Goal: Task Accomplishment & Management: Manage account settings

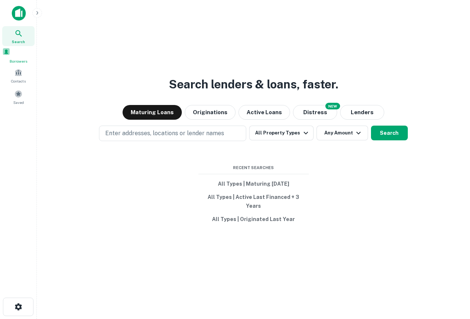
click at [19, 59] on div "Borrowers" at bounding box center [18, 56] width 32 height 17
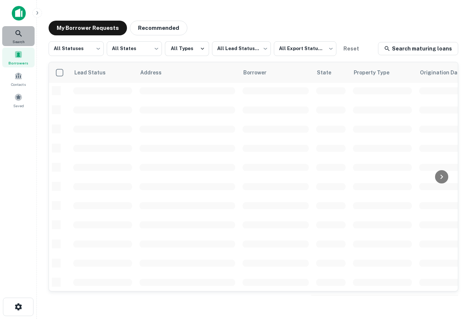
click at [20, 36] on icon at bounding box center [18, 33] width 9 height 9
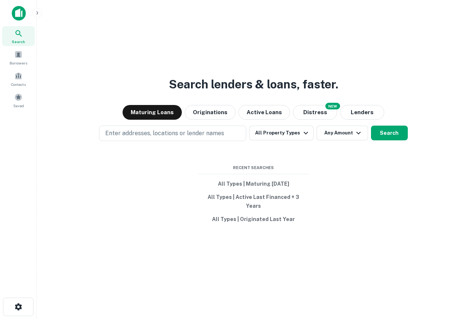
click at [34, 14] on button "button" at bounding box center [37, 13] width 10 height 10
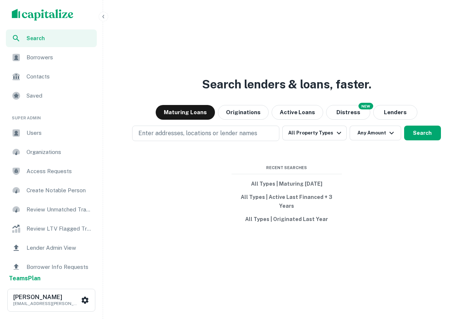
click at [42, 136] on span "Users" at bounding box center [60, 133] width 66 height 9
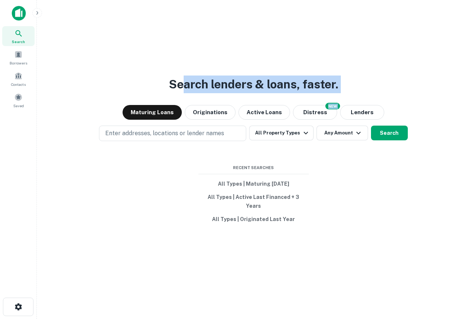
drag, startPoint x: 370, startPoint y: 93, endPoint x: 63, endPoint y: 82, distance: 307.7
click at [63, 82] on div "Search lenders & loans, faster. Maturing Loans Originations Active Loans NEW Di…" at bounding box center [254, 177] width 422 height 319
drag, startPoint x: 149, startPoint y: 86, endPoint x: 497, endPoint y: 89, distance: 348.4
click at [470, 89] on html "Search Borrowers Contacts Saved Search lenders & loans, faster. Maturing Loans …" at bounding box center [235, 159] width 470 height 319
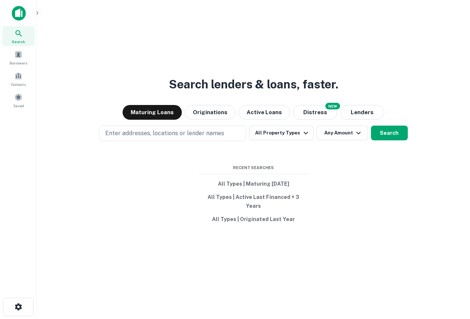
click at [345, 71] on div "Search lenders & loans, faster. Maturing Loans Originations Active Loans NEW Di…" at bounding box center [254, 177] width 422 height 319
drag, startPoint x: 355, startPoint y: 86, endPoint x: 115, endPoint y: 83, distance: 240.1
click at [115, 84] on div "Search lenders & loans, faster. Maturing Loans Originations Active Loans NEW Di…" at bounding box center [254, 177] width 422 height 319
drag, startPoint x: 140, startPoint y: 84, endPoint x: 362, endPoint y: 99, distance: 222.9
click at [361, 99] on div "Search lenders & loans, faster. Maturing Loans Originations Active Loans NEW Di…" at bounding box center [254, 177] width 422 height 319
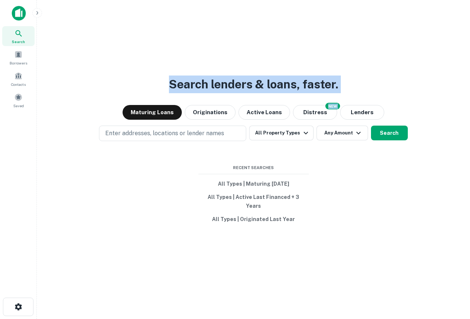
drag, startPoint x: 357, startPoint y: 92, endPoint x: 125, endPoint y: 87, distance: 232.0
click at [125, 87] on div "Search lenders & loans, faster. Maturing Loans Originations Active Loans NEW Di…" at bounding box center [254, 177] width 422 height 319
drag, startPoint x: 155, startPoint y: 89, endPoint x: 291, endPoint y: 91, distance: 135.9
click at [292, 91] on div "Search lenders & loans, faster. Maturing Loans Originations Active Loans NEW Di…" at bounding box center [254, 177] width 422 height 319
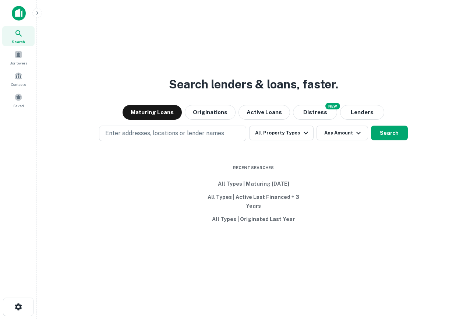
click at [347, 94] on div "Search lenders & loans, faster. Maturing Loans Originations Active Loans NEW Di…" at bounding box center [254, 177] width 422 height 319
drag, startPoint x: 347, startPoint y: 93, endPoint x: 98, endPoint y: 89, distance: 248.6
click at [98, 89] on div "Search lenders & loans, faster. Maturing Loans Originations Active Loans NEW Di…" at bounding box center [254, 177] width 422 height 319
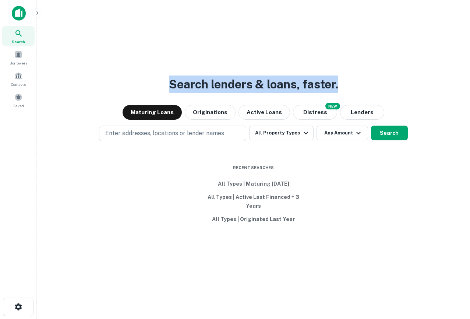
drag, startPoint x: 158, startPoint y: 92, endPoint x: 340, endPoint y: 98, distance: 181.6
click at [340, 98] on div "Search lenders & loans, faster. Maturing Loans Originations Active Loans NEW Di…" at bounding box center [254, 177] width 422 height 319
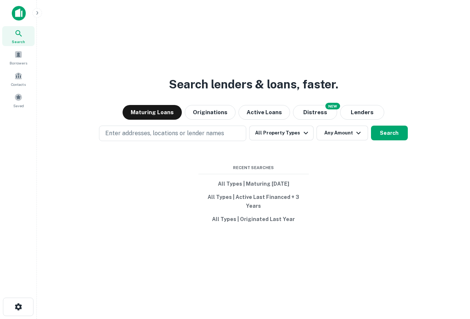
click at [286, 60] on div "Search lenders & loans, faster. Maturing Loans Originations Active Loans NEW Di…" at bounding box center [254, 177] width 422 height 319
click at [279, 140] on button "All Property Types" at bounding box center [281, 133] width 64 height 15
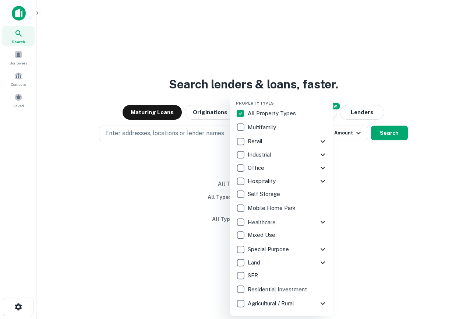
click at [322, 248] on icon at bounding box center [323, 249] width 9 height 9
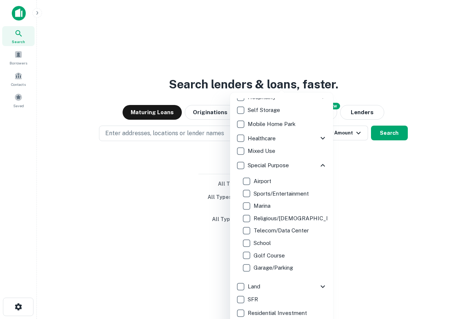
scroll to position [83, 0]
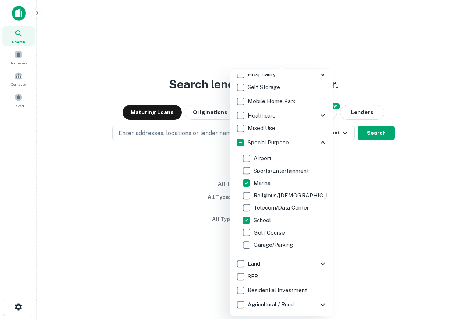
click at [195, 151] on div at bounding box center [235, 159] width 470 height 319
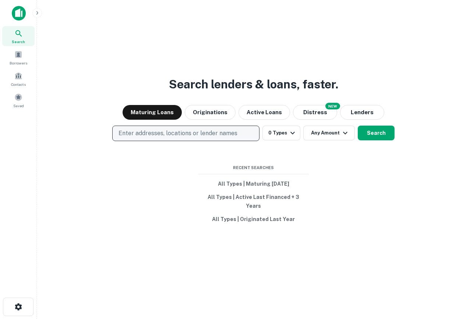
click at [189, 138] on p "Enter addresses, locations or lender names" at bounding box center [178, 133] width 119 height 9
type input "*********"
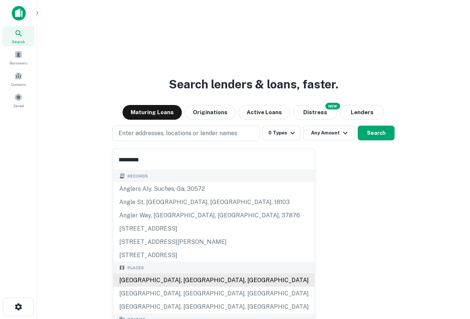
click at [177, 283] on div "Places Los Angeles, CA, USA Los Angeles County, CA, USA Lakewood, CA, USA" at bounding box center [213, 287] width 201 height 52
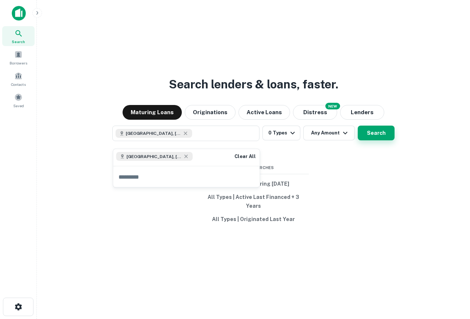
click at [382, 138] on button "Search" at bounding box center [376, 133] width 37 height 15
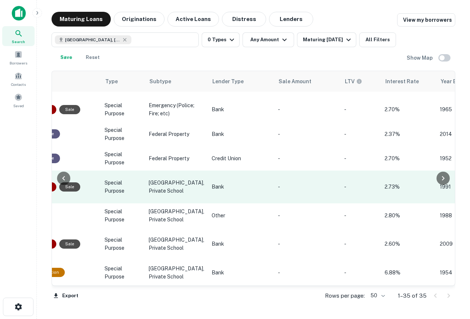
scroll to position [0, 507]
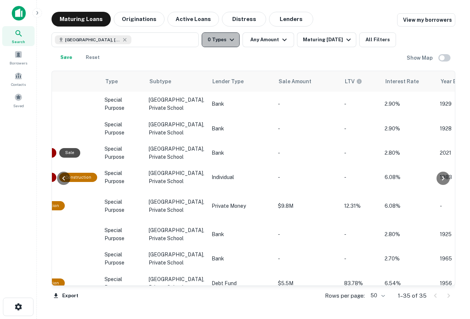
click at [228, 34] on button "0 Types" at bounding box center [221, 39] width 38 height 15
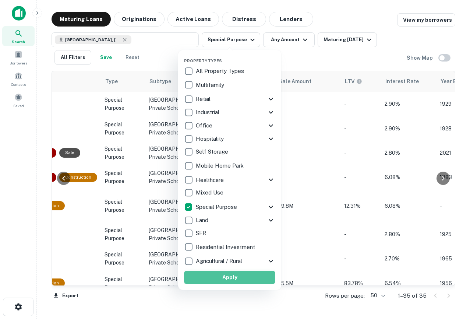
click at [220, 275] on button "Apply" at bounding box center [229, 277] width 91 height 13
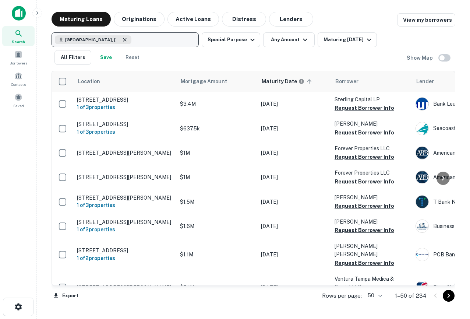
click at [122, 37] on icon "button" at bounding box center [125, 40] width 6 height 6
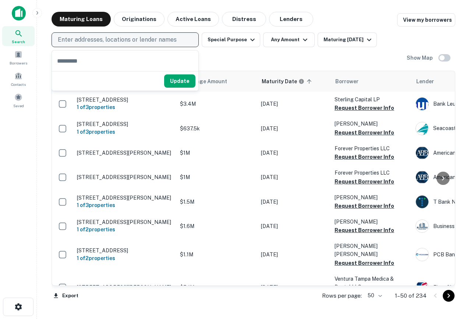
click at [283, 52] on div "Enter addresses, locations or lender names Special Purpose Any Amount Maturing …" at bounding box center [229, 48] width 355 height 32
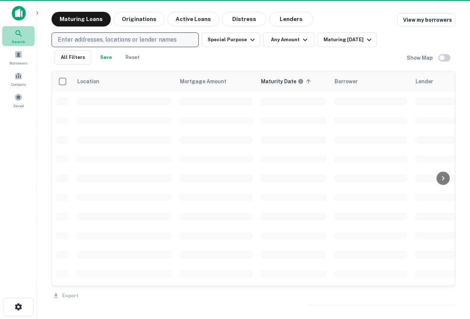
click at [22, 33] on icon at bounding box center [18, 33] width 9 height 9
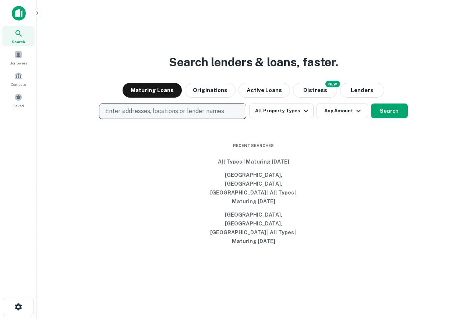
click at [178, 119] on button "Enter addresses, locations or lender names" at bounding box center [172, 110] width 147 height 15
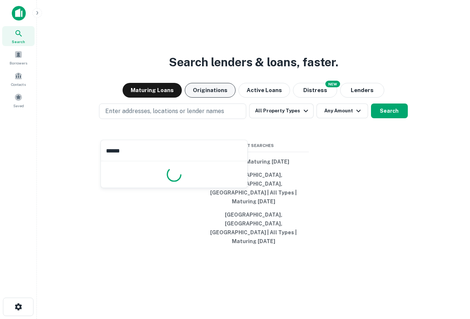
type input "*******"
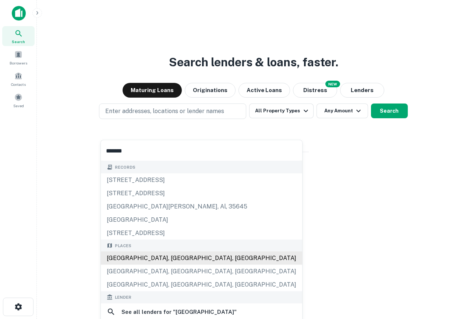
click at [155, 256] on div "Records 19 houstons way, hampstead, nh, 03841 2105 houstonia dr, knoxville, tn,…" at bounding box center [201, 318] width 201 height 315
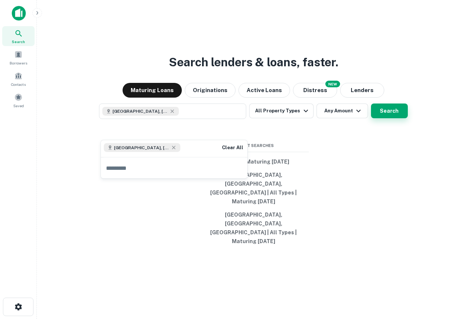
click at [377, 118] on button "Search" at bounding box center [389, 110] width 37 height 15
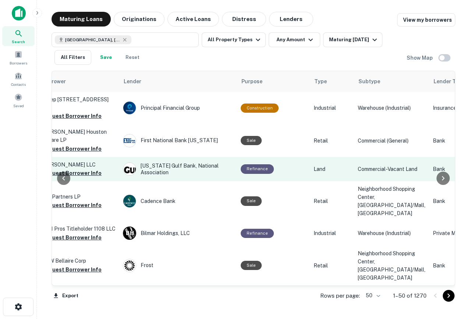
scroll to position [0, 290]
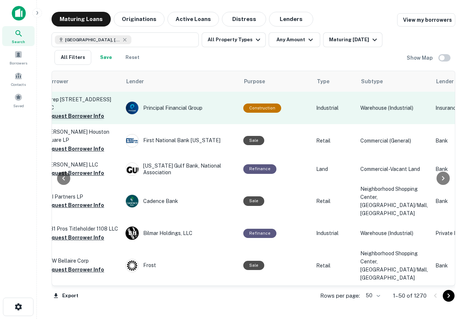
click at [84, 115] on button "Request Borrower Info" at bounding box center [75, 116] width 60 height 9
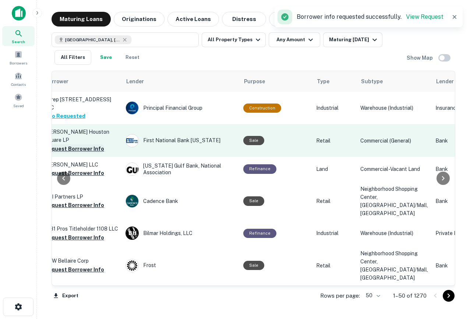
click at [87, 144] on button "Request Borrower Info" at bounding box center [75, 148] width 60 height 9
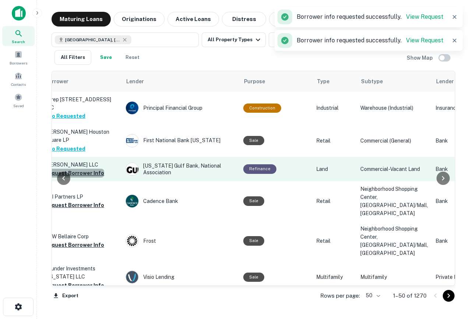
click at [86, 169] on button "Request Borrower Info" at bounding box center [75, 173] width 60 height 9
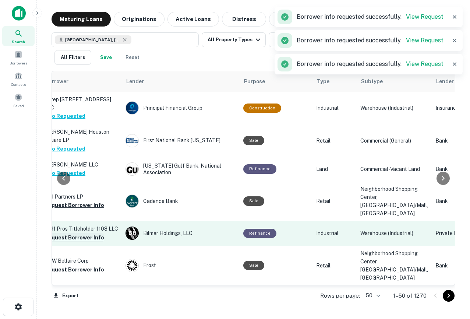
scroll to position [32, 290]
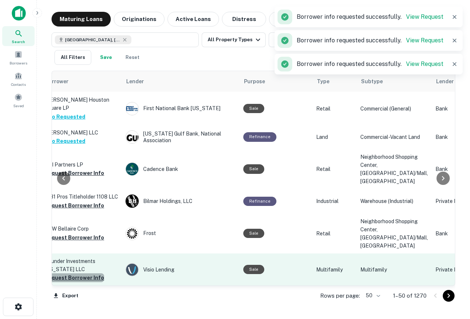
click at [80, 273] on button "Request Borrower Info" at bounding box center [75, 277] width 60 height 9
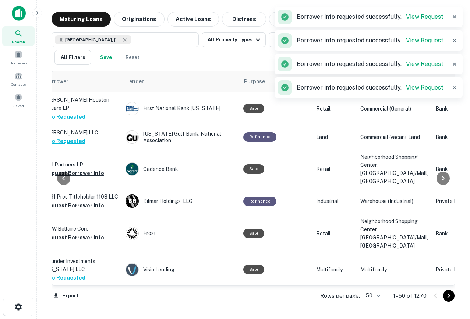
click at [74, 216] on div at bounding box center [64, 178] width 24 height 214
click at [73, 209] on div at bounding box center [64, 178] width 24 height 214
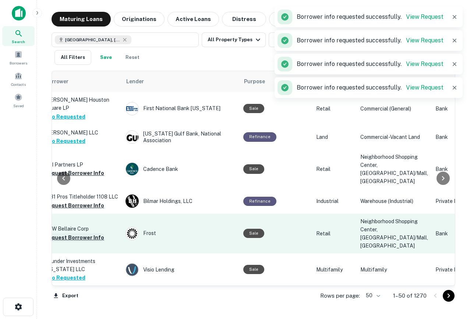
click at [80, 233] on button "Request Borrower Info" at bounding box center [75, 237] width 60 height 9
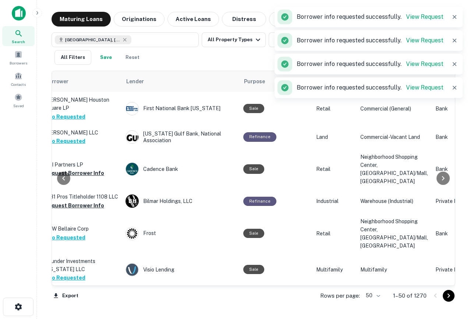
click at [281, 17] on span at bounding box center [285, 17] width 15 height 15
click at [274, 17] on button "Lenders" at bounding box center [291, 19] width 44 height 15
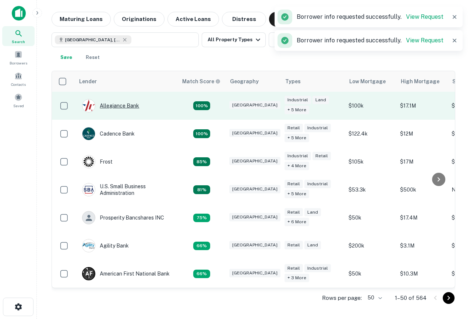
click at [120, 108] on div "Allegiance Bank" at bounding box center [110, 105] width 57 height 13
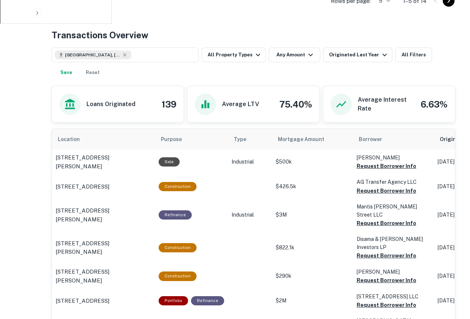
scroll to position [365, 0]
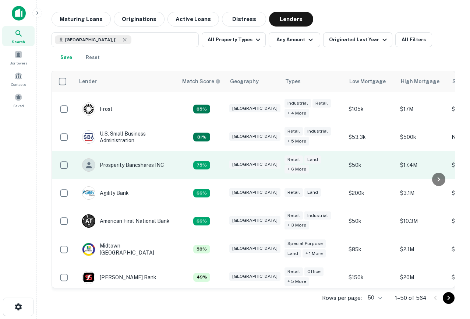
scroll to position [63, 0]
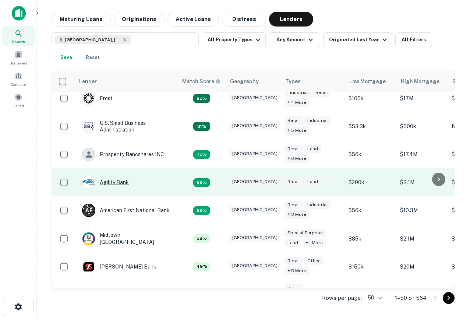
click at [120, 182] on div "Agility Bank" at bounding box center [105, 182] width 47 height 13
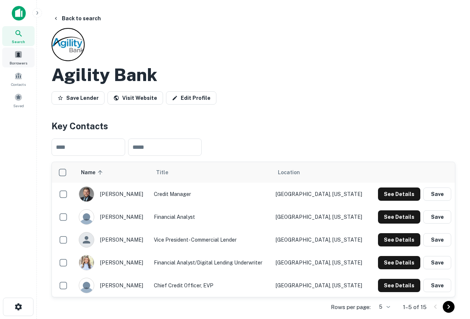
click at [15, 59] on div "Borrowers" at bounding box center [18, 58] width 32 height 20
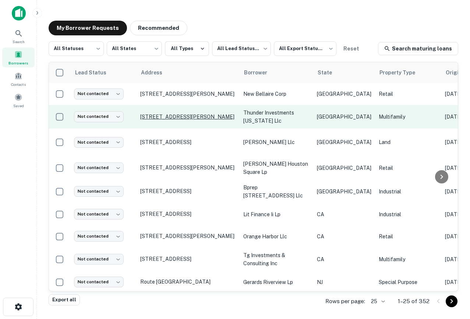
click at [182, 113] on p "12647 Ashford Meadow Dr Houston, TX 77082" at bounding box center [188, 116] width 96 height 7
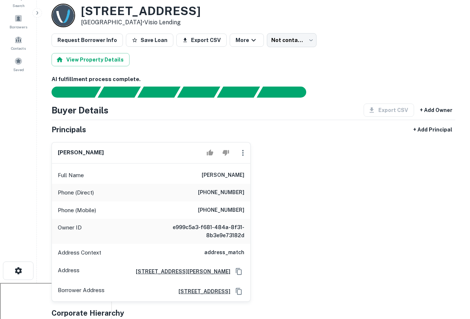
scroll to position [36, 0]
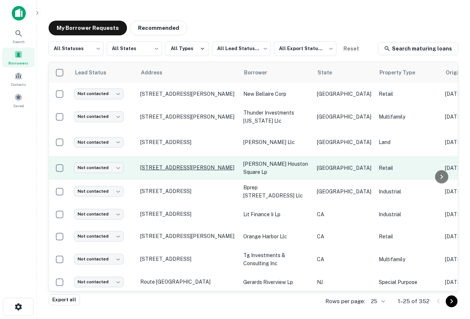
click at [185, 165] on p "0 Sam Houston Pkwy Houston, TX 77072" at bounding box center [188, 167] width 96 height 7
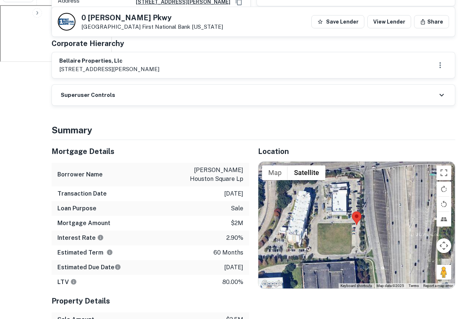
scroll to position [313, 0]
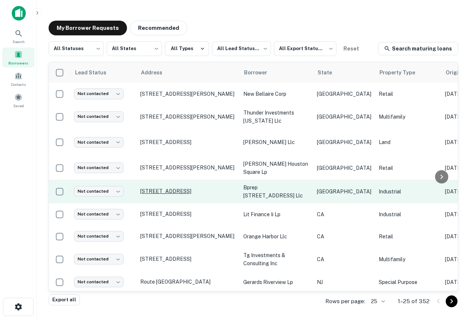
click at [166, 191] on p "[STREET_ADDRESS]" at bounding box center [188, 191] width 96 height 7
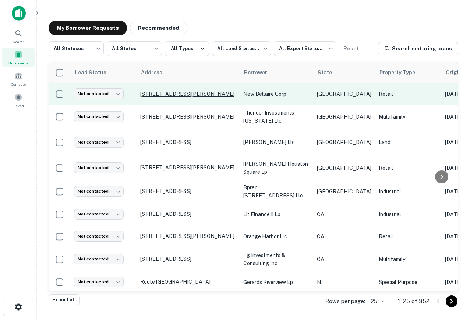
click at [156, 93] on p "6828 Ranchester Dr Houston, TX 77036" at bounding box center [188, 94] width 96 height 7
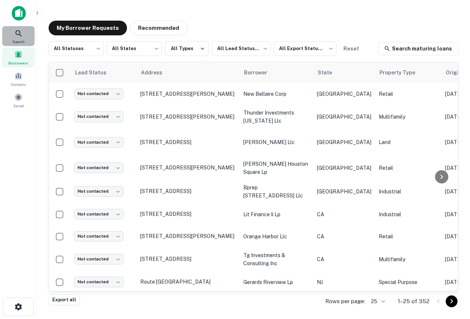
click at [8, 35] on div "Search" at bounding box center [18, 36] width 32 height 20
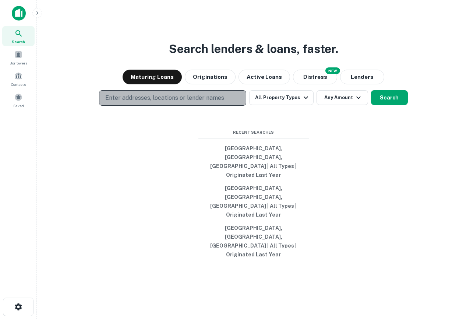
click at [165, 102] on p "Enter addresses, locations or lender names" at bounding box center [164, 98] width 119 height 9
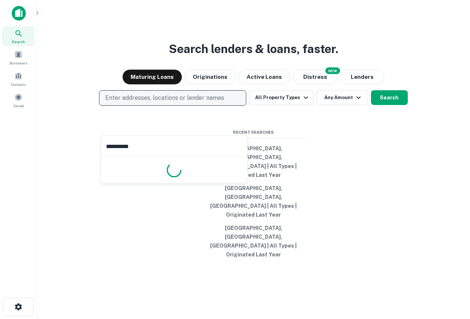
type input "**********"
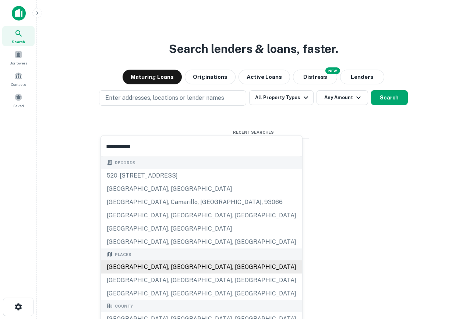
click at [164, 268] on div "Los Angeles, CA, USA" at bounding box center [201, 266] width 201 height 13
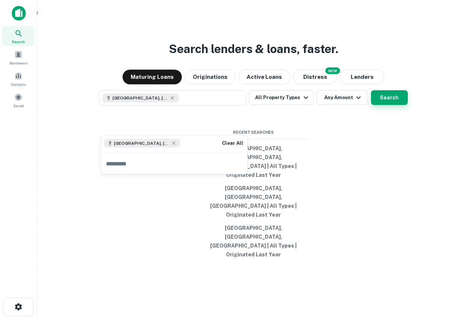
click at [385, 105] on button "Search" at bounding box center [389, 97] width 37 height 15
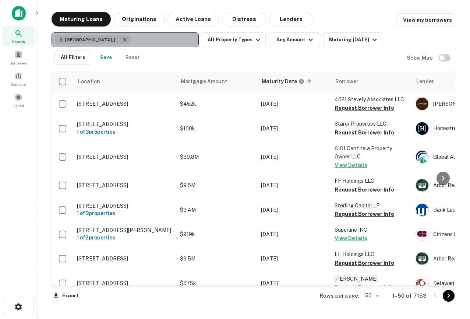
click at [122, 38] on icon "button" at bounding box center [125, 40] width 6 height 6
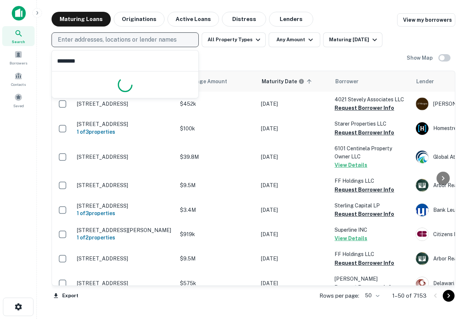
type input "*********"
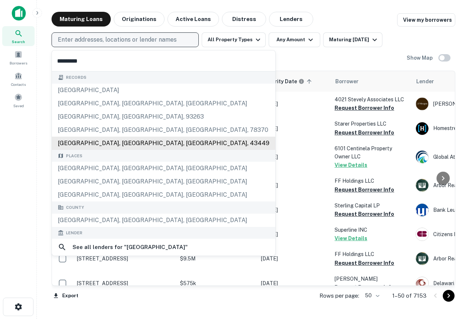
click at [104, 168] on div "Places San Diego, CA, USA San Diego County, CA, USA San Diego Country Estates, …" at bounding box center [164, 176] width 224 height 52
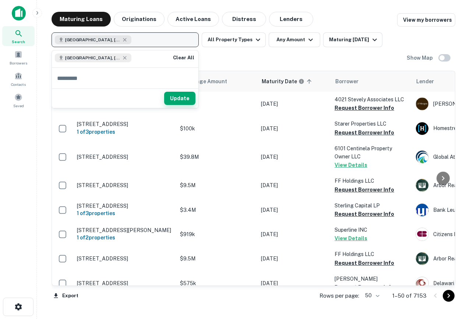
click at [177, 93] on button "Update" at bounding box center [179, 98] width 31 height 13
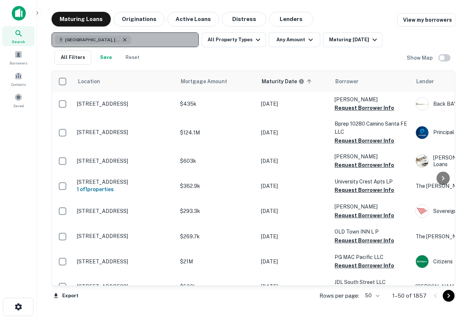
click at [122, 40] on icon "button" at bounding box center [125, 40] width 6 height 6
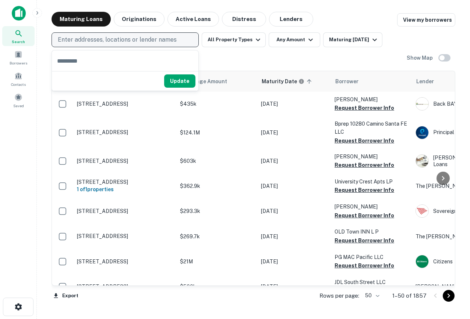
type input "*"
type input "********"
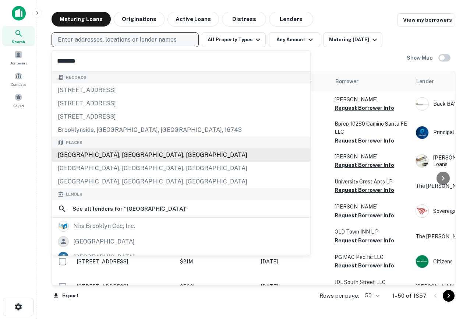
click at [95, 150] on div "Records 3301 brooklyndell ave, dallas, tx, 75211 3027 brooklyndell ave, dallas,…" at bounding box center [181, 222] width 258 height 302
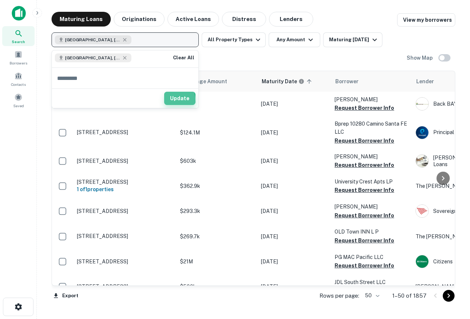
click at [175, 99] on button "Update" at bounding box center [179, 98] width 31 height 13
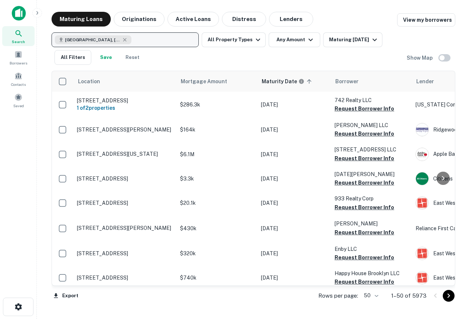
click at [16, 14] on img at bounding box center [19, 13] width 14 height 15
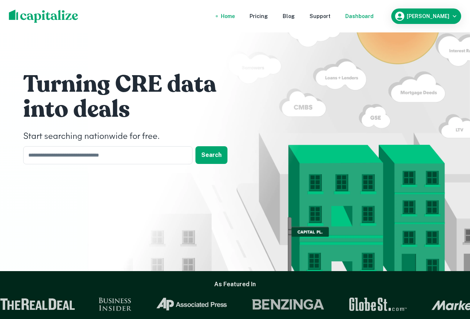
click at [374, 19] on div "Dashboard" at bounding box center [359, 16] width 28 height 8
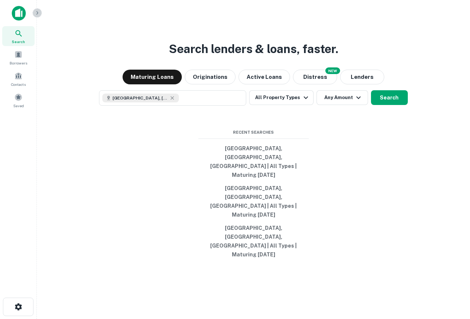
click at [36, 15] on icon "button" at bounding box center [37, 13] width 6 height 6
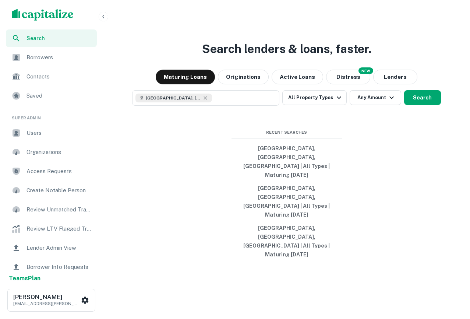
click at [45, 142] on ul "Super Admin Users Organizations Access Requests Create Notable Person Review Un…" at bounding box center [51, 230] width 103 height 248
click at [45, 129] on span "Users" at bounding box center [60, 133] width 66 height 9
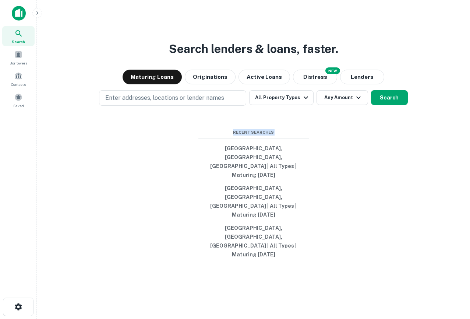
drag, startPoint x: 311, startPoint y: 249, endPoint x: 180, endPoint y: 112, distance: 189.1
click at [180, 112] on div "Search lenders & loans, faster. Maturing Loans Originations Active Loans NEW Di…" at bounding box center [254, 177] width 422 height 319
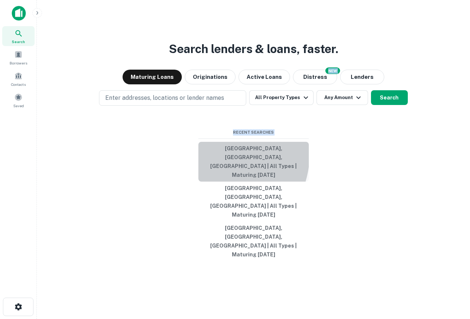
click at [204, 178] on button "[GEOGRAPHIC_DATA], [GEOGRAPHIC_DATA], [GEOGRAPHIC_DATA] | All Types | Maturing …" at bounding box center [253, 162] width 110 height 40
click at [204, 178] on button "Brooklyn, NY, USA | All Types | Maturing In 1 Year" at bounding box center [253, 162] width 110 height 40
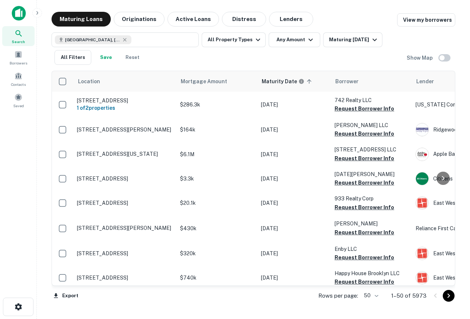
click at [15, 16] on img at bounding box center [19, 13] width 14 height 15
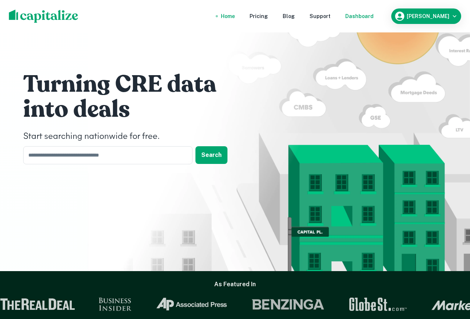
click at [369, 15] on div "Dashboard" at bounding box center [359, 16] width 28 height 8
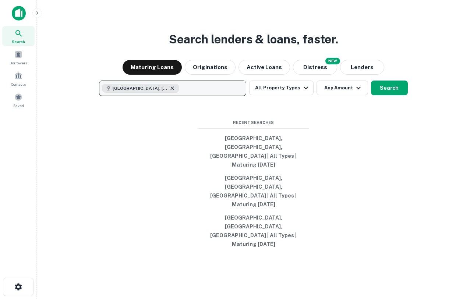
click at [169, 91] on icon "button" at bounding box center [172, 88] width 6 height 6
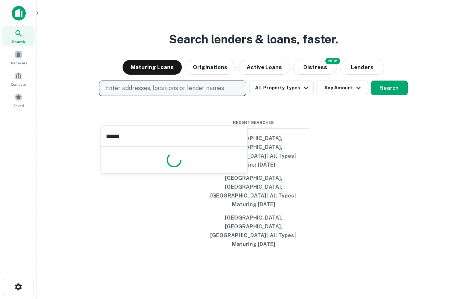
type input "*******"
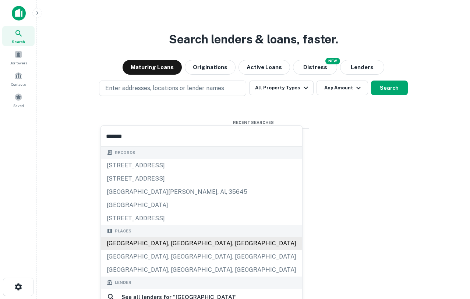
click at [158, 247] on div "[GEOGRAPHIC_DATA], [GEOGRAPHIC_DATA], [GEOGRAPHIC_DATA]" at bounding box center [201, 243] width 201 height 13
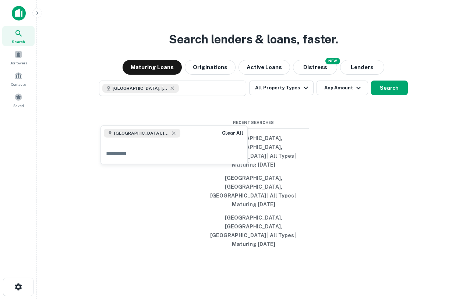
click at [402, 172] on div "Search lenders & loans, faster. Maturing Loans Originations Active Loans NEW Di…" at bounding box center [254, 167] width 422 height 299
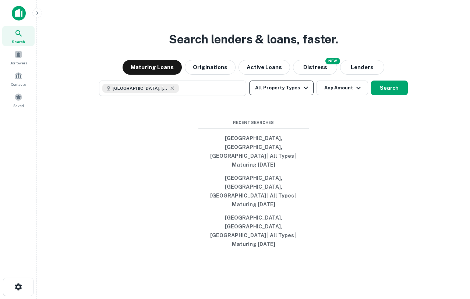
click at [302, 92] on icon "button" at bounding box center [306, 88] width 9 height 9
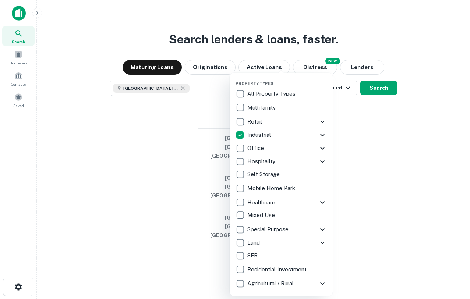
click at [191, 110] on div at bounding box center [235, 149] width 470 height 299
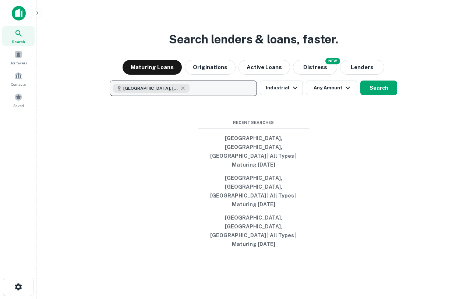
click at [195, 96] on button "[GEOGRAPHIC_DATA], [GEOGRAPHIC_DATA], [GEOGRAPHIC_DATA]" at bounding box center [183, 88] width 147 height 15
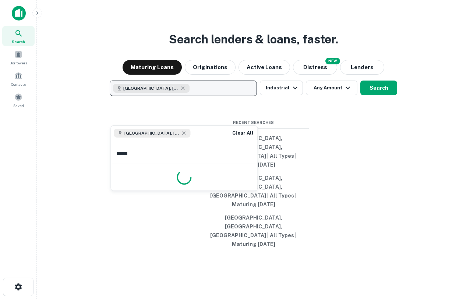
type input "******"
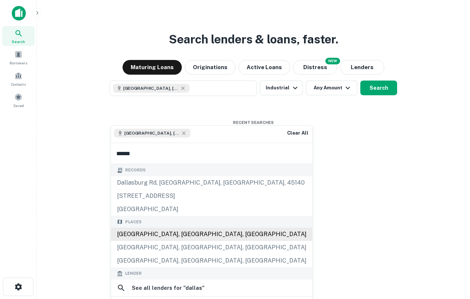
click at [151, 234] on div "Dallas, TX, USA" at bounding box center [211, 234] width 201 height 13
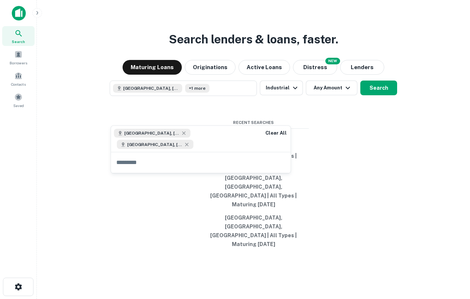
click at [363, 150] on div "Search lenders & loans, faster. Maturing Loans Originations Active Loans NEW Di…" at bounding box center [254, 167] width 422 height 299
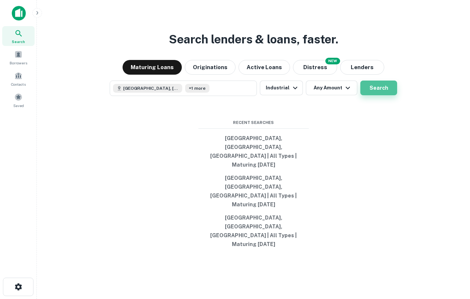
click at [374, 95] on button "Search" at bounding box center [378, 88] width 37 height 15
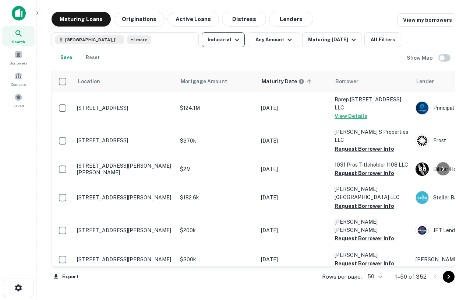
click at [236, 33] on button "Industrial" at bounding box center [223, 39] width 43 height 15
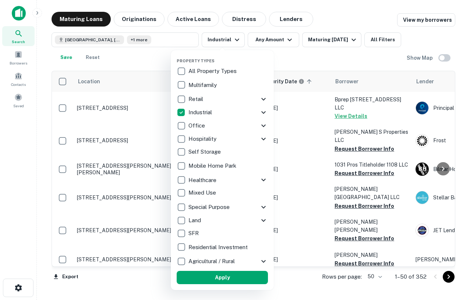
click at [263, 110] on icon at bounding box center [263, 112] width 9 height 9
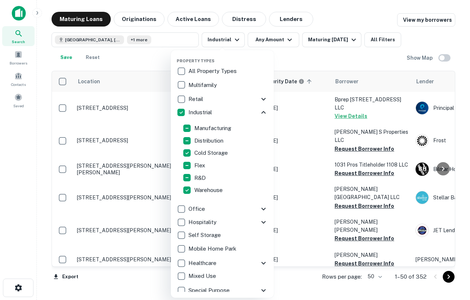
click at [319, 62] on div at bounding box center [235, 150] width 470 height 300
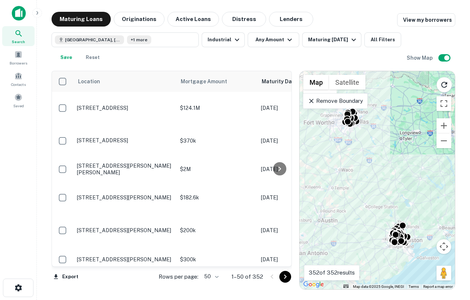
click at [355, 99] on p "Remove Boundary" at bounding box center [335, 100] width 55 height 9
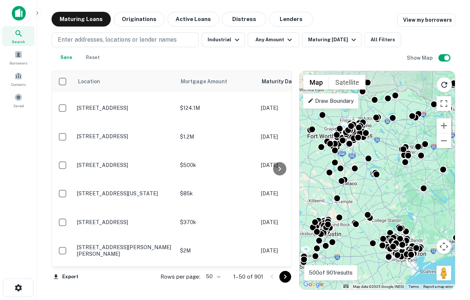
drag, startPoint x: 394, startPoint y: 181, endPoint x: 396, endPoint y: 195, distance: 14.2
click at [397, 195] on div "To activate drag with keyboard, press Alt + Enter. Once in keyboard drag state,…" at bounding box center [377, 180] width 155 height 218
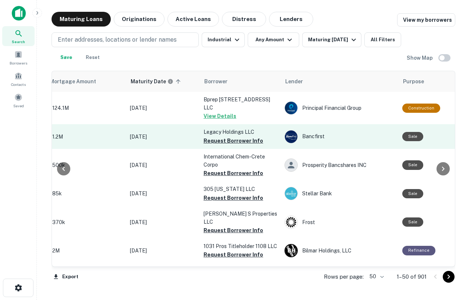
scroll to position [0, 133]
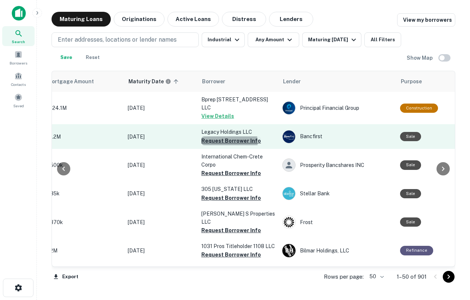
click at [226, 142] on button "Request Borrower Info" at bounding box center [231, 140] width 60 height 9
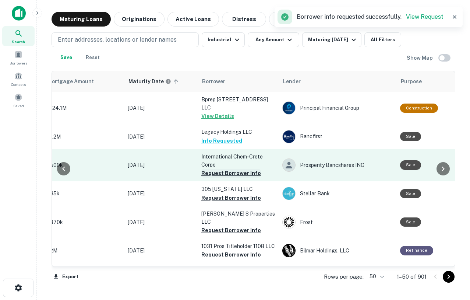
click at [229, 176] on button "Request Borrower Info" at bounding box center [231, 173] width 60 height 9
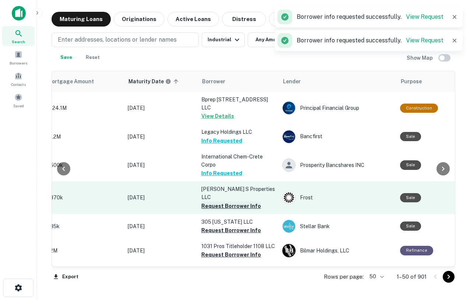
click at [230, 201] on button "Request Borrower Info" at bounding box center [231, 205] width 60 height 9
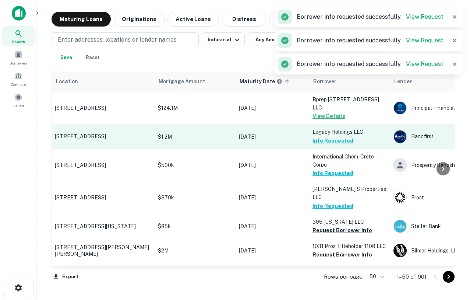
scroll to position [0, 0]
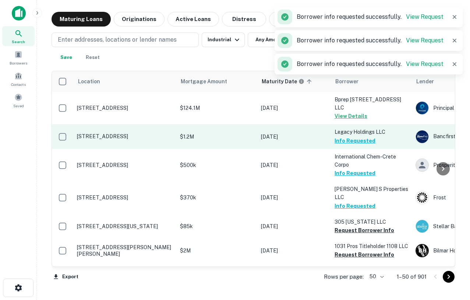
click at [132, 133] on td "700 S Main St Baytown, TX 77520" at bounding box center [124, 136] width 103 height 24
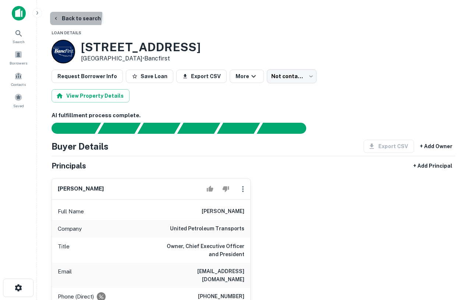
click at [56, 15] on icon "button" at bounding box center [56, 18] width 6 height 6
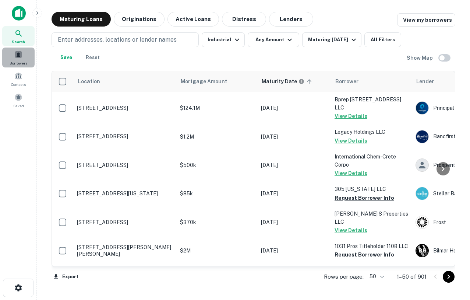
click at [15, 54] on span at bounding box center [18, 54] width 8 height 8
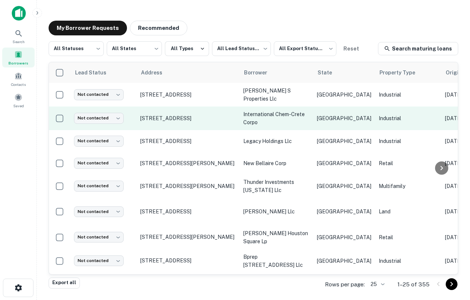
scroll to position [0, 5]
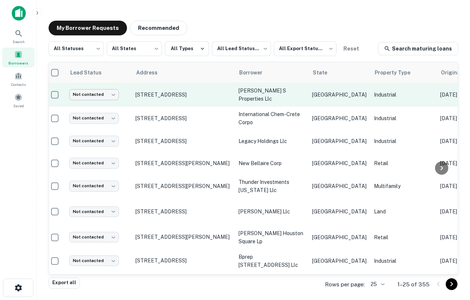
click at [113, 92] on body "Search Borrowers Contacts Saved My Borrower Requests Recommended All Statuses *…" at bounding box center [235, 150] width 470 height 300
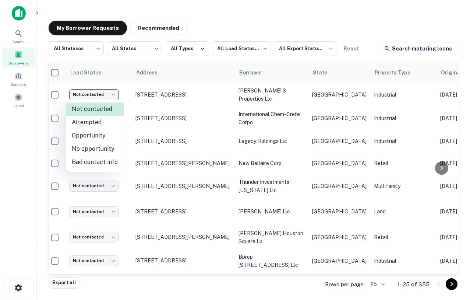
click at [97, 121] on li "Attempted" at bounding box center [95, 122] width 58 height 13
type input "*********"
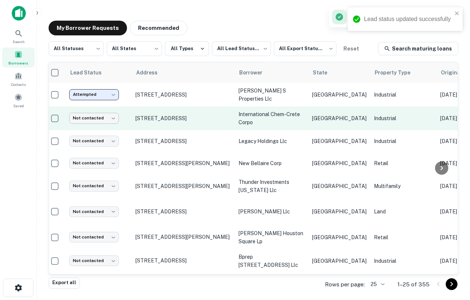
click at [110, 116] on body "Lead status updated successfully Search Borrowers Contacts Saved My Borrower Re…" at bounding box center [235, 150] width 470 height 300
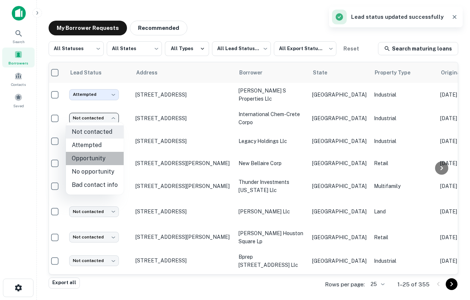
click at [98, 159] on li "Opportunity" at bounding box center [95, 158] width 58 height 13
type input "**********"
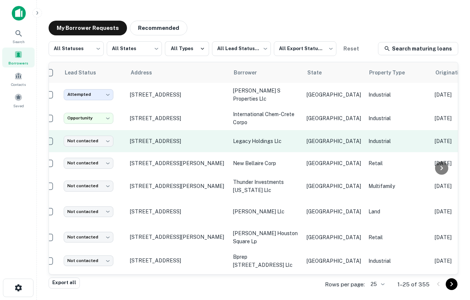
scroll to position [0, 0]
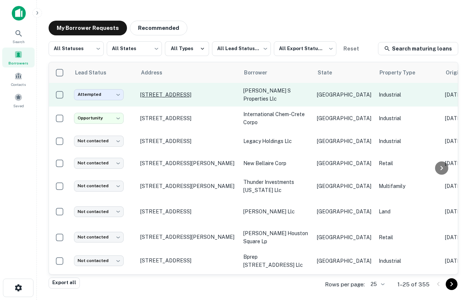
click at [212, 92] on p "[STREET_ADDRESS]" at bounding box center [188, 94] width 96 height 7
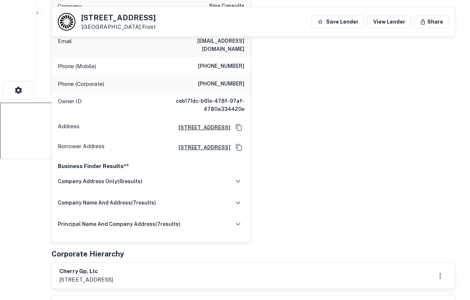
scroll to position [230, 0]
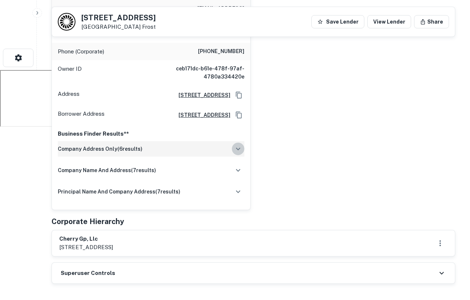
click at [237, 147] on icon "button" at bounding box center [238, 148] width 4 height 3
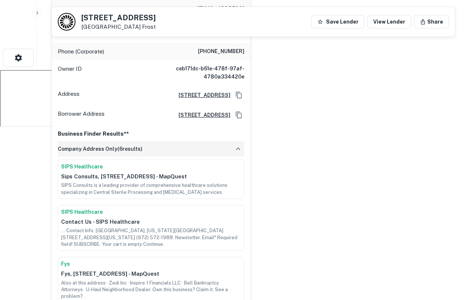
click at [318, 142] on div "karen y. cherry Enrich Full Name karen y. cherry Company sips consults Title Fo…" at bounding box center [251, 215] width 410 height 594
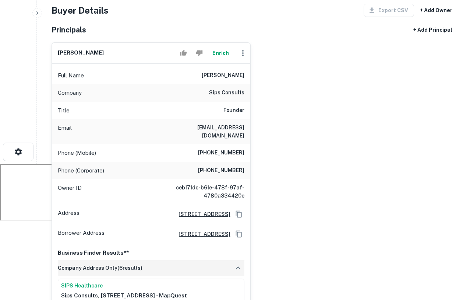
scroll to position [0, 0]
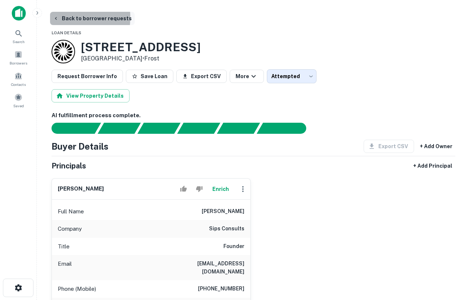
click at [54, 17] on icon "button" at bounding box center [56, 18] width 6 height 6
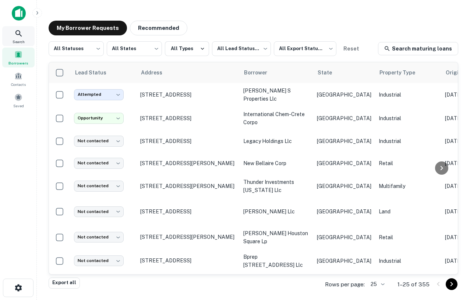
click at [21, 36] on icon at bounding box center [18, 33] width 6 height 6
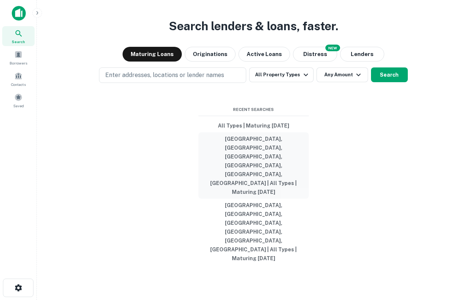
click at [239, 184] on button "[GEOGRAPHIC_DATA], [GEOGRAPHIC_DATA], [GEOGRAPHIC_DATA], [GEOGRAPHIC_DATA], [GE…" at bounding box center [253, 165] width 110 height 66
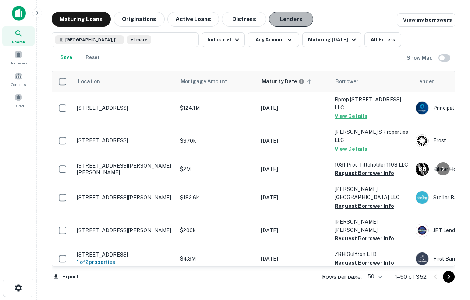
click at [277, 20] on button "Lenders" at bounding box center [291, 19] width 44 height 15
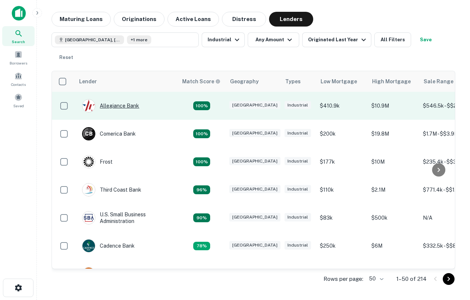
click at [118, 104] on div "Allegiance Bank" at bounding box center [110, 105] width 57 height 13
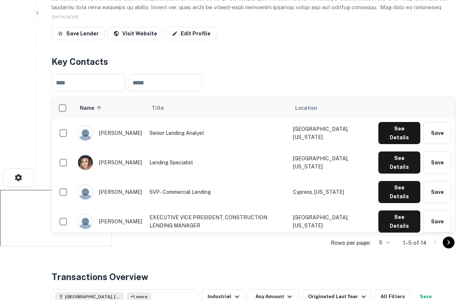
scroll to position [113, 0]
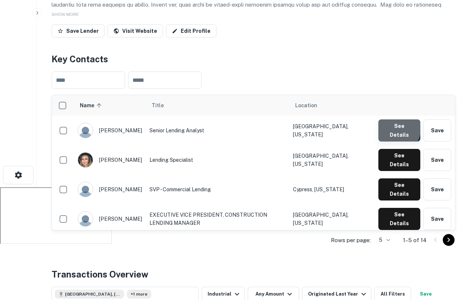
click at [395, 129] on button "See Details" at bounding box center [400, 130] width 42 height 22
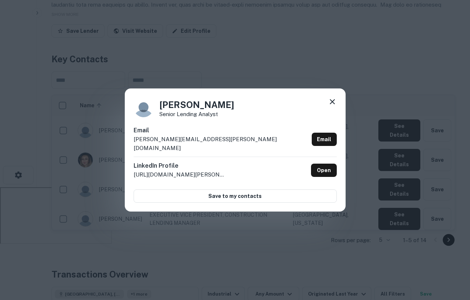
click at [333, 104] on icon at bounding box center [332, 101] width 5 height 5
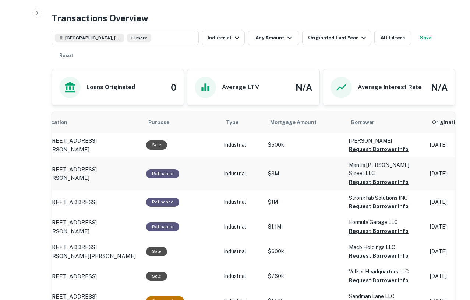
scroll to position [0, 16]
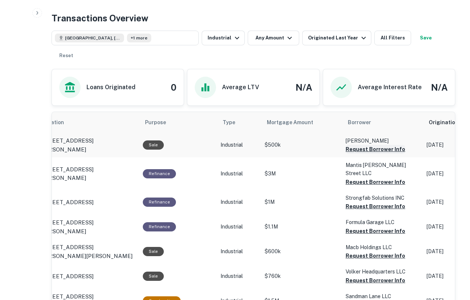
click at [359, 147] on button "Request Borrower Info" at bounding box center [376, 149] width 60 height 9
click at [362, 177] on button "Request Borrower Info" at bounding box center [376, 181] width 60 height 9
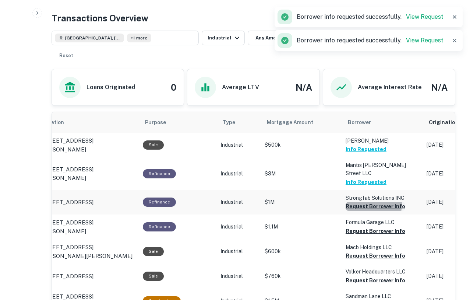
click at [359, 202] on button "Request Borrower Info" at bounding box center [376, 206] width 60 height 9
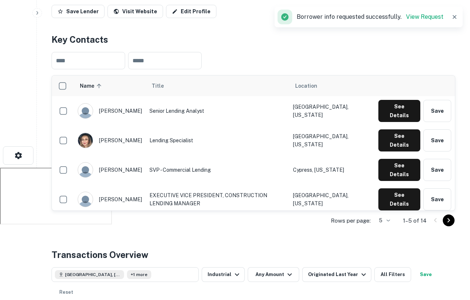
scroll to position [0, 0]
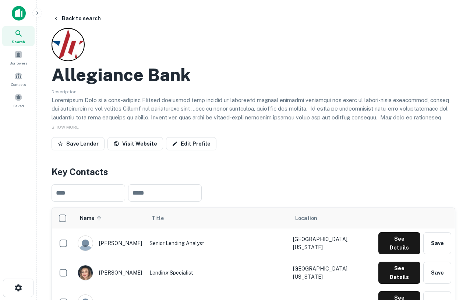
click at [18, 39] on span "Search" at bounding box center [18, 42] width 13 height 6
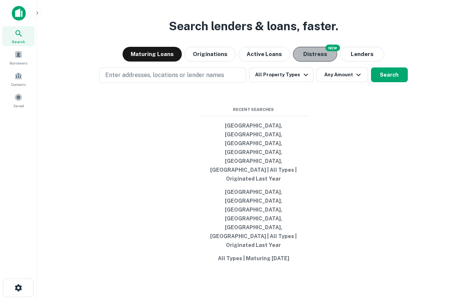
click at [313, 61] on button "Distress" at bounding box center [315, 54] width 44 height 15
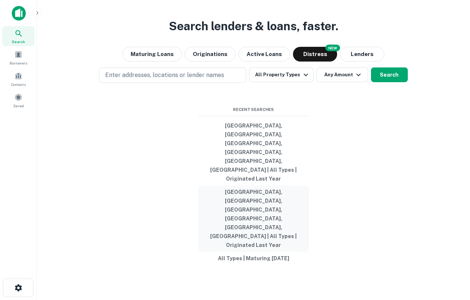
click at [245, 194] on button "[GEOGRAPHIC_DATA], [GEOGRAPHIC_DATA], [GEOGRAPHIC_DATA], [GEOGRAPHIC_DATA], [GE…" at bounding box center [253, 218] width 110 height 66
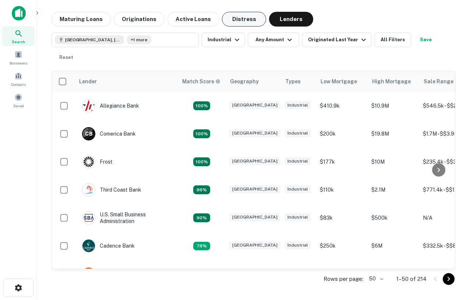
click at [242, 18] on button "Distress" at bounding box center [244, 19] width 44 height 15
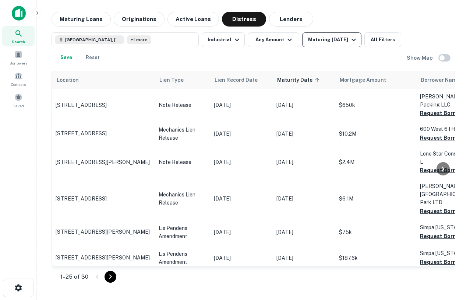
click at [321, 39] on div "Maturing [DATE]" at bounding box center [333, 39] width 50 height 9
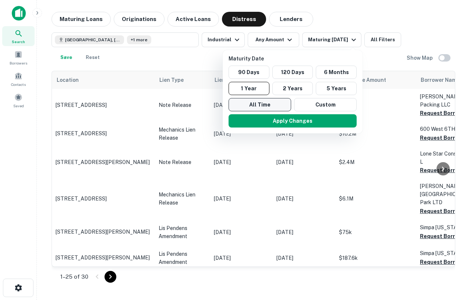
click at [264, 103] on button "All Time" at bounding box center [260, 104] width 63 height 13
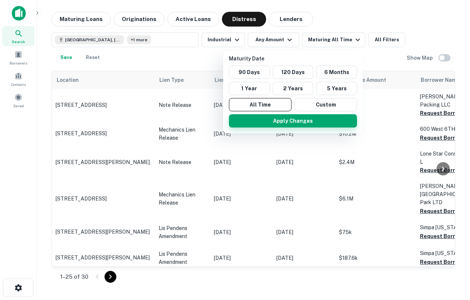
click at [286, 120] on button "Apply Changes" at bounding box center [293, 120] width 128 height 13
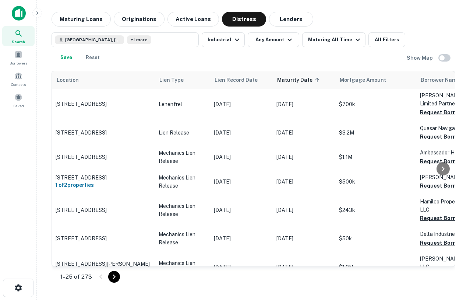
scroll to position [62, 0]
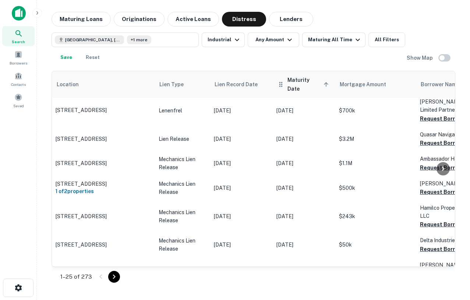
click at [313, 80] on span "Maturity Date sorted ascending" at bounding box center [309, 84] width 43 height 18
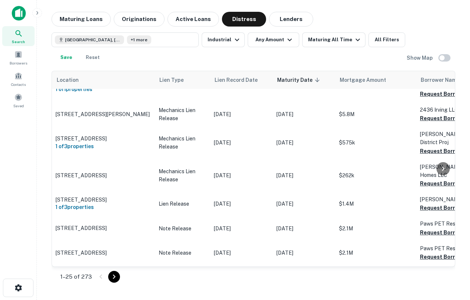
scroll to position [1079, 0]
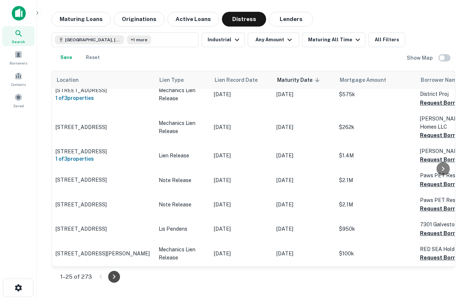
click at [115, 275] on icon "Go to next page" at bounding box center [114, 276] width 9 height 9
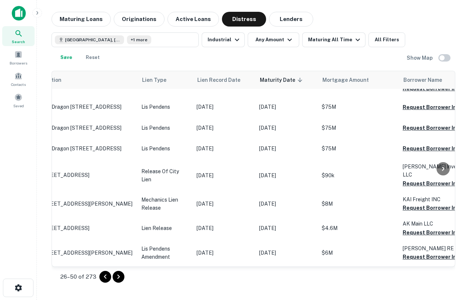
scroll to position [1090, 0]
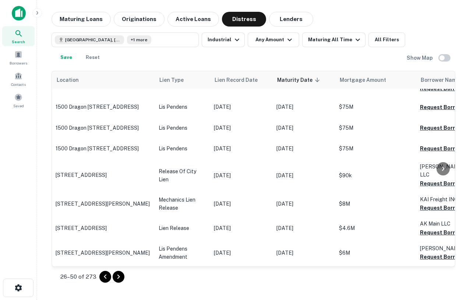
click at [17, 24] on div at bounding box center [18, 16] width 37 height 20
click at [17, 32] on icon at bounding box center [18, 33] width 9 height 9
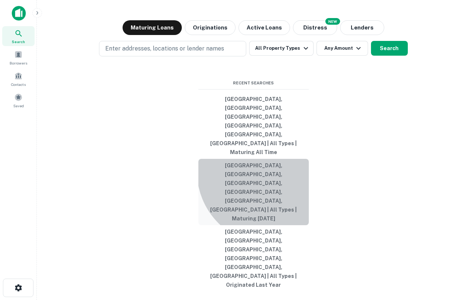
click at [270, 193] on button "[GEOGRAPHIC_DATA], [GEOGRAPHIC_DATA], [GEOGRAPHIC_DATA], [GEOGRAPHIC_DATA], [GE…" at bounding box center [253, 192] width 110 height 66
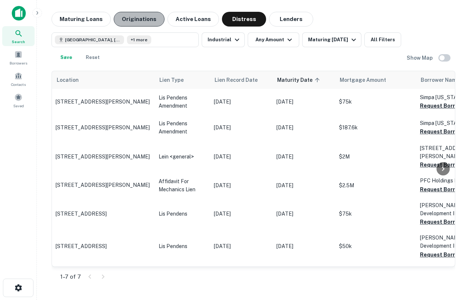
click at [141, 22] on button "Originations" at bounding box center [139, 19] width 51 height 15
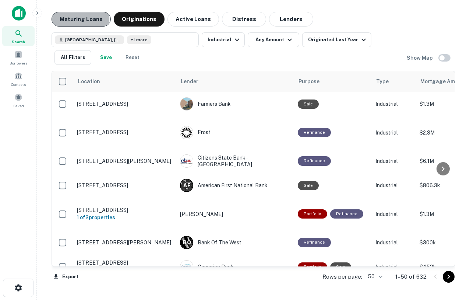
click at [67, 18] on button "Maturing Loans" at bounding box center [81, 19] width 59 height 15
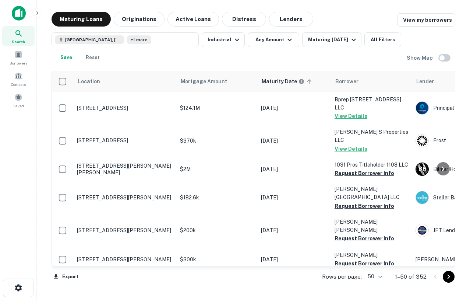
click at [65, 54] on button "Save" at bounding box center [66, 57] width 24 height 15
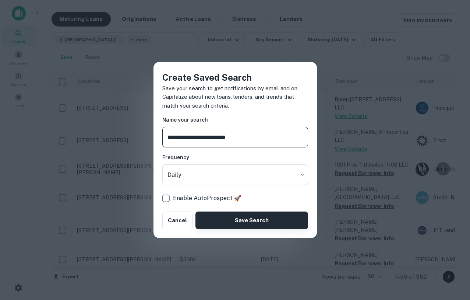
type input "**********"
click at [239, 219] on button "Save Search" at bounding box center [252, 220] width 112 height 18
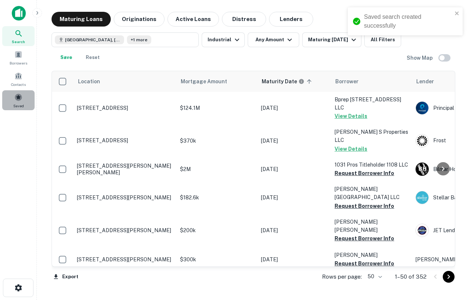
click at [19, 104] on span "Saved" at bounding box center [18, 106] width 11 height 6
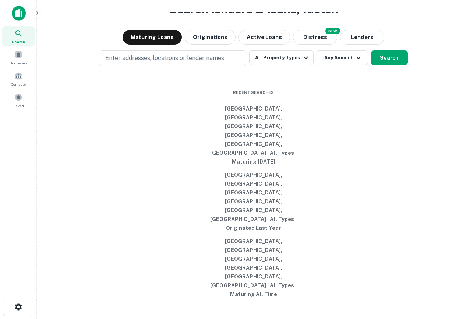
click at [18, 37] on icon at bounding box center [18, 33] width 9 height 9
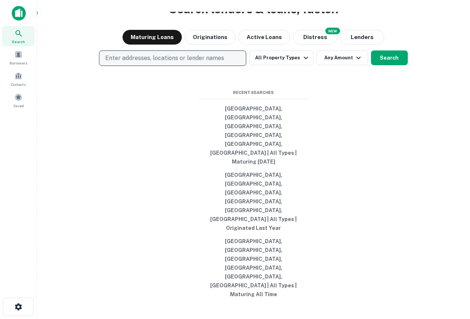
click at [222, 63] on p "Enter addresses, locations or lender names" at bounding box center [164, 58] width 119 height 9
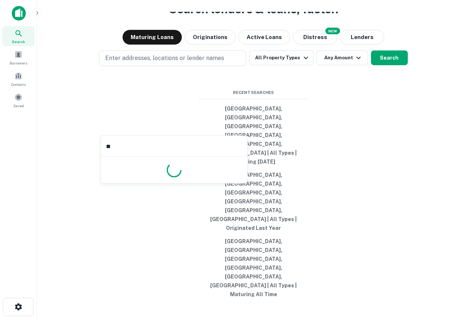
type input "*"
click at [377, 83] on div "Search lenders & loans, faster. Maturing Loans Originations Active Loans NEW Di…" at bounding box center [254, 177] width 422 height 319
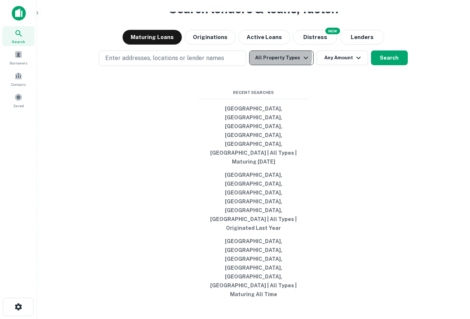
click at [279, 65] on button "All Property Types" at bounding box center [281, 57] width 64 height 15
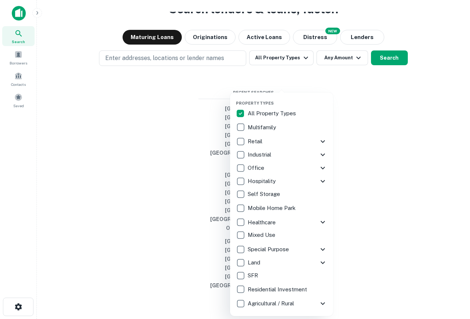
click at [427, 193] on div at bounding box center [235, 159] width 470 height 319
